Goal: Submit feedback/report problem: Submit feedback/report problem

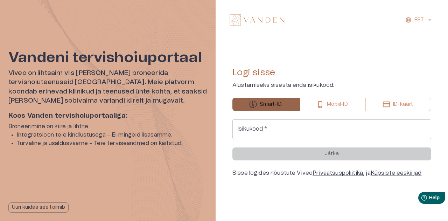
click at [273, 108] on button "Smart-ID" at bounding box center [266, 104] width 68 height 13
click at [271, 130] on input "Isikukood   *" at bounding box center [331, 129] width 199 height 20
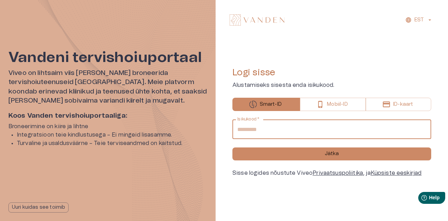
type input "**********"
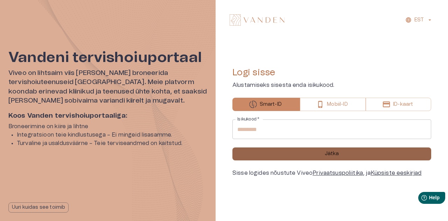
click at [329, 151] on p "Jätka" at bounding box center [332, 153] width 14 height 7
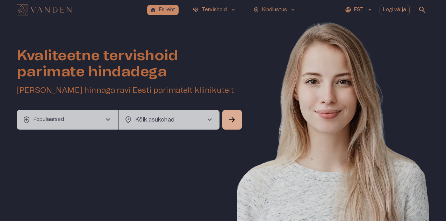
click at [110, 120] on span "chevron_right" at bounding box center [108, 119] width 8 height 8
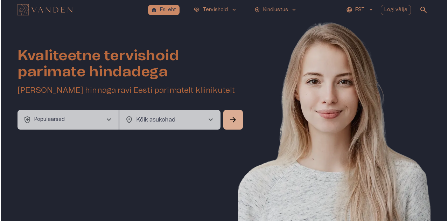
scroll to position [20, 0]
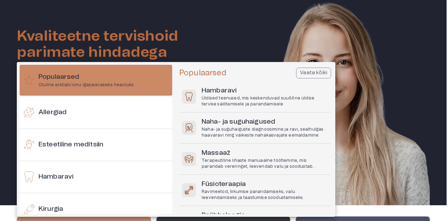
click at [83, 145] on h6 "Esteetiline meditsiin" at bounding box center [70, 144] width 65 height 9
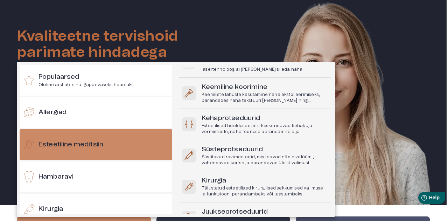
scroll to position [350, 0]
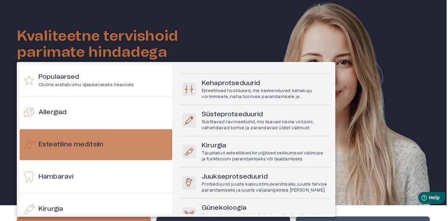
click at [67, 172] on h6 "Hambaravi" at bounding box center [55, 176] width 35 height 9
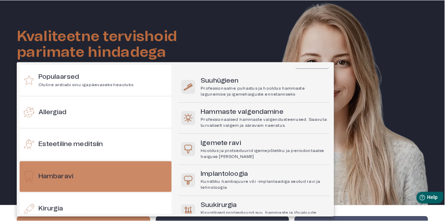
scroll to position [0, 0]
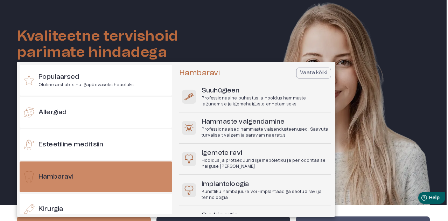
click at [223, 98] on p "Professionaalne puhastus ja hooldus hammaste lagunemise ja igemehaiguste enneta…" at bounding box center [265, 101] width 127 height 12
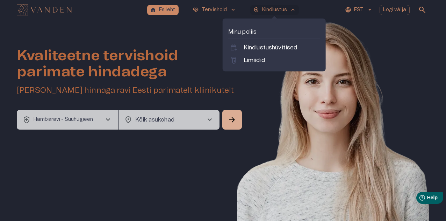
click at [269, 50] on p "Kindlustushüvitised" at bounding box center [271, 47] width 54 height 8
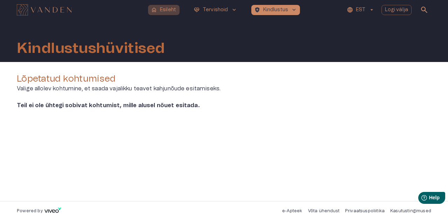
click at [169, 11] on p "Esileht" at bounding box center [168, 9] width 16 height 7
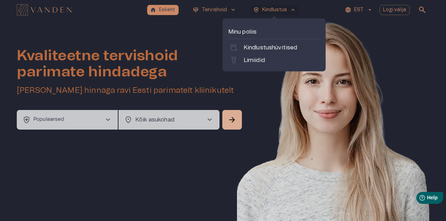
click at [246, 33] on p "Minu poliis" at bounding box center [274, 32] width 92 height 8
click at [258, 45] on p "Kindlustushüvitised" at bounding box center [271, 47] width 54 height 8
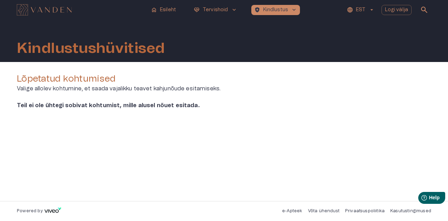
click at [166, 13] on p "Esileht" at bounding box center [168, 9] width 16 height 7
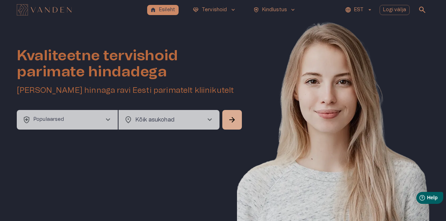
click at [107, 120] on span "chevron_right" at bounding box center [108, 119] width 8 height 8
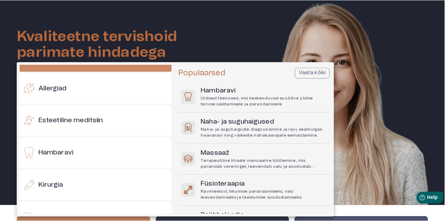
scroll to position [35, 0]
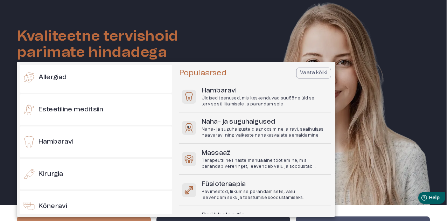
drag, startPoint x: 87, startPoint y: 143, endPoint x: 120, endPoint y: 102, distance: 53.2
click at [87, 142] on div "Hambaravi" at bounding box center [96, 141] width 153 height 31
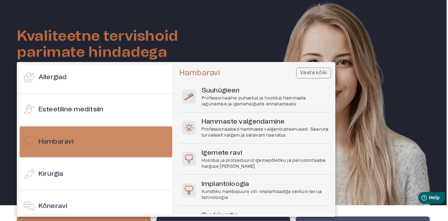
click at [218, 90] on h6 "Suuhügieen" at bounding box center [265, 90] width 127 height 9
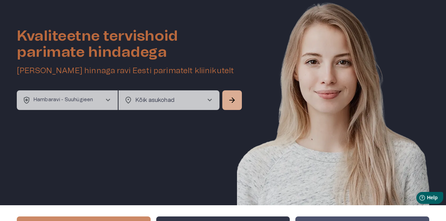
click at [211, 98] on span "chevron_right" at bounding box center [210, 100] width 8 height 8
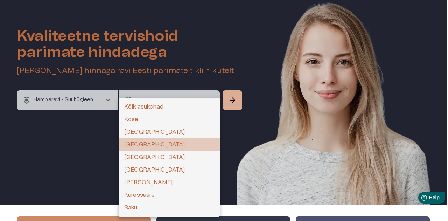
click at [170, 146] on li "[GEOGRAPHIC_DATA]" at bounding box center [169, 144] width 101 height 13
type input "**********"
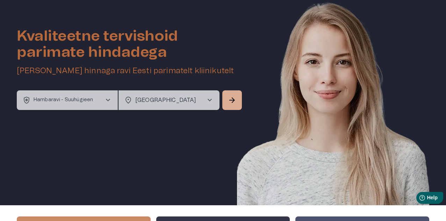
click at [228, 103] on span "arrow_forward" at bounding box center [232, 100] width 8 height 8
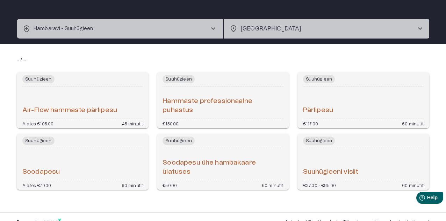
scroll to position [34, 0]
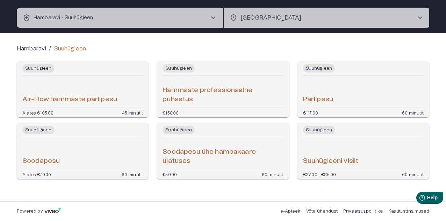
click at [190, 96] on h6 "Hammaste professionaalne puhastus" at bounding box center [223, 95] width 121 height 19
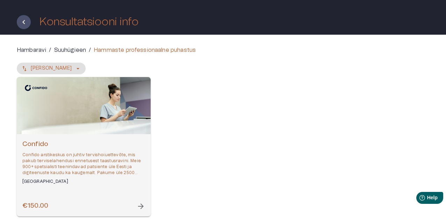
scroll to position [65, 0]
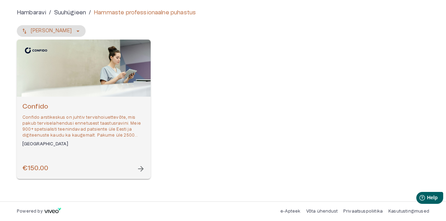
click at [142, 166] on span "arrow_forward" at bounding box center [141, 168] width 8 height 8
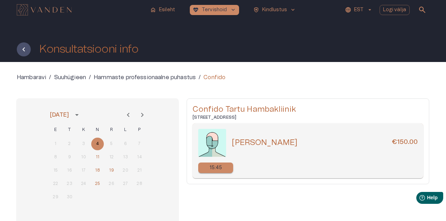
scroll to position [65, 0]
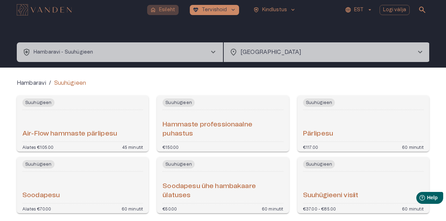
click at [160, 10] on p "Esileht" at bounding box center [167, 9] width 16 height 7
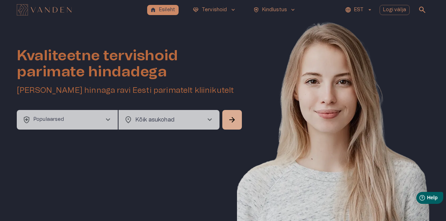
click at [433, 197] on span "Help" at bounding box center [433, 198] width 10 height 6
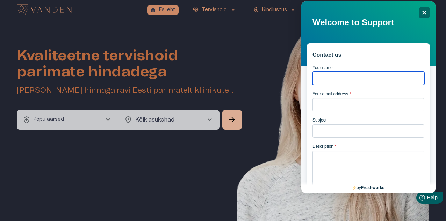
click at [332, 77] on input "Your name" at bounding box center [369, 78] width 112 height 13
drag, startPoint x: 351, startPoint y: 77, endPoint x: 314, endPoint y: 118, distance: 55.5
click at [350, 77] on input "***" at bounding box center [369, 78] width 112 height 13
type input "**********"
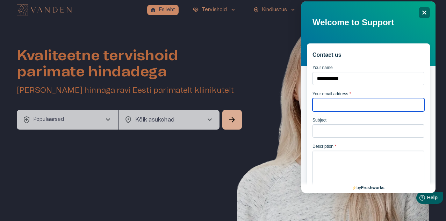
click at [340, 107] on input "Your email address *" at bounding box center [369, 104] width 112 height 13
type input "**********"
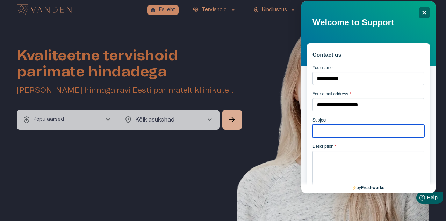
click at [346, 133] on input "Subject" at bounding box center [369, 130] width 112 height 13
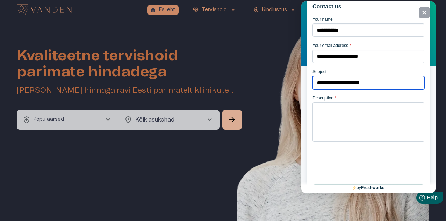
scroll to position [70, 0]
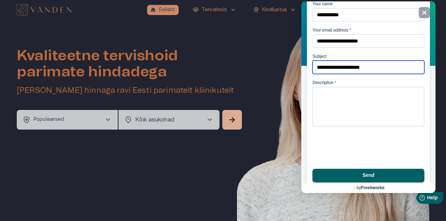
type input "**********"
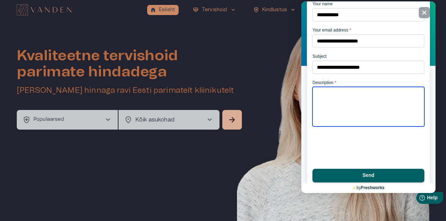
drag, startPoint x: 328, startPoint y: 89, endPoint x: 328, endPoint y: 93, distance: 4.2
click at [328, 89] on textarea "Description *" at bounding box center [369, 107] width 112 height 40
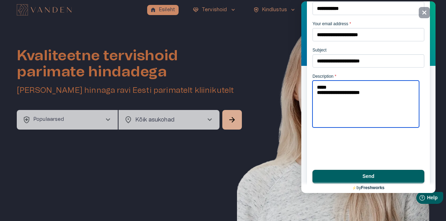
type textarea "**********"
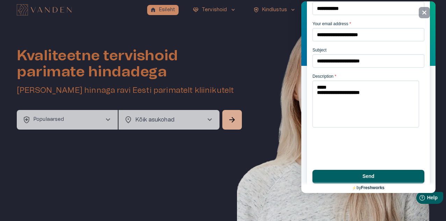
click at [428, 12] on div "Close" at bounding box center [424, 12] width 11 height 11
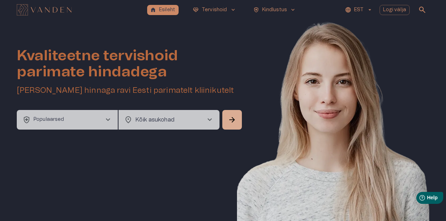
click at [56, 13] on img "Navigate to homepage" at bounding box center [44, 9] width 55 height 11
